Goal: Use online tool/utility: Utilize a website feature to perform a specific function

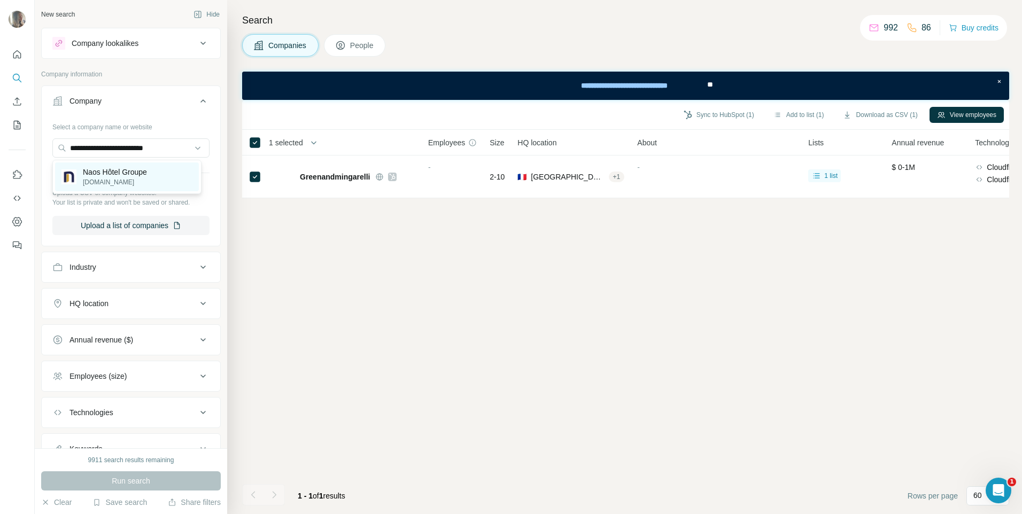
type input "**********"
click at [103, 189] on div "Naos Hôtel Groupe [DOMAIN_NAME]" at bounding box center [127, 176] width 144 height 29
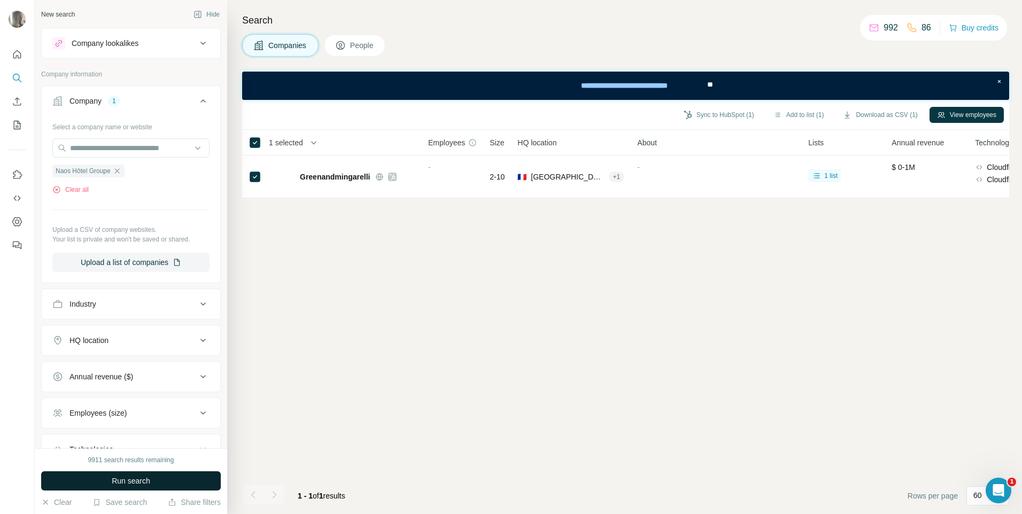
click at [135, 478] on span "Run search" at bounding box center [131, 481] width 38 height 11
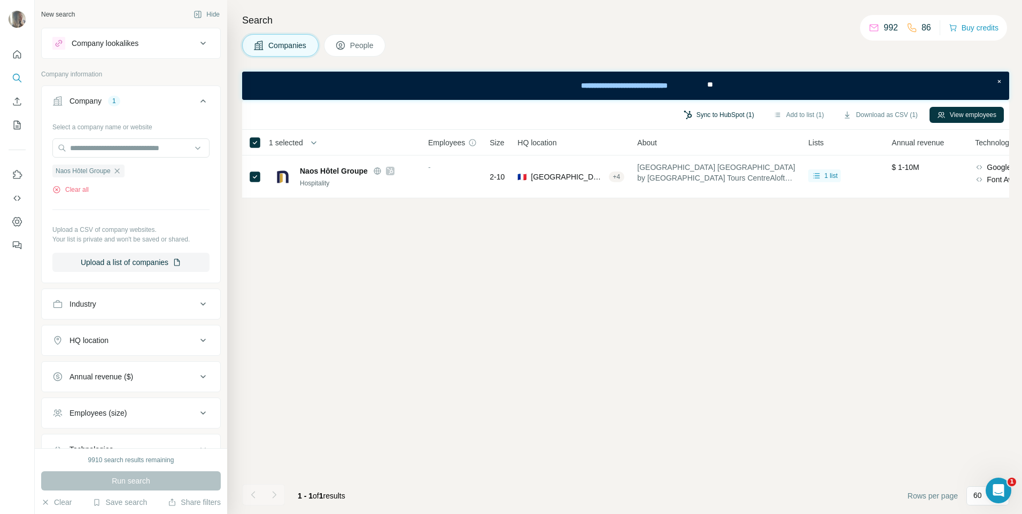
click at [715, 110] on button "Sync to HubSpot (1)" at bounding box center [719, 115] width 86 height 16
click at [710, 189] on button "Sync to HubSpot" at bounding box center [699, 193] width 119 height 21
click at [371, 39] on button "People" at bounding box center [355, 45] width 62 height 22
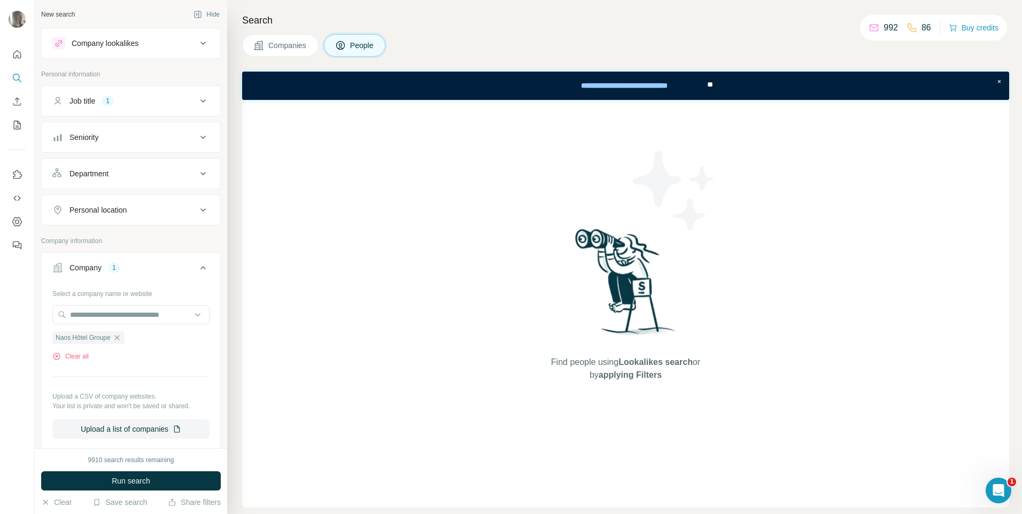
click at [299, 32] on div "Search Companies People Find people using Lookalikes search or by applying Filt…" at bounding box center [624, 257] width 795 height 514
click at [299, 44] on span "Companies" at bounding box center [287, 45] width 39 height 11
